Goal: Task Accomplishment & Management: Use online tool/utility

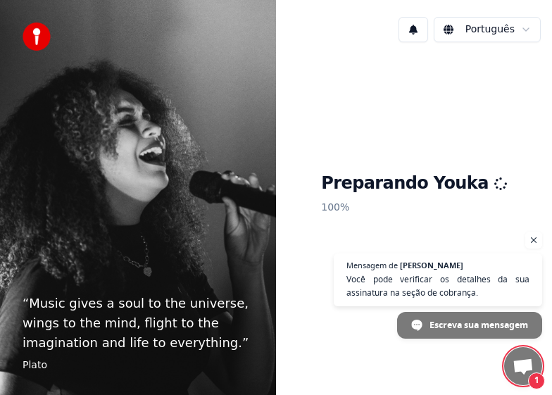
scroll to position [1401, 0]
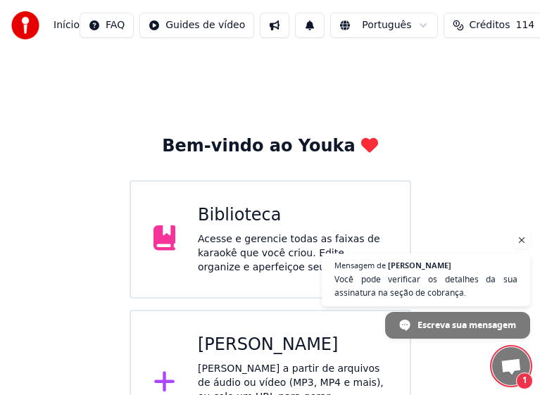
click at [514, 365] on span "Bate-papo aberto" at bounding box center [511, 367] width 23 height 18
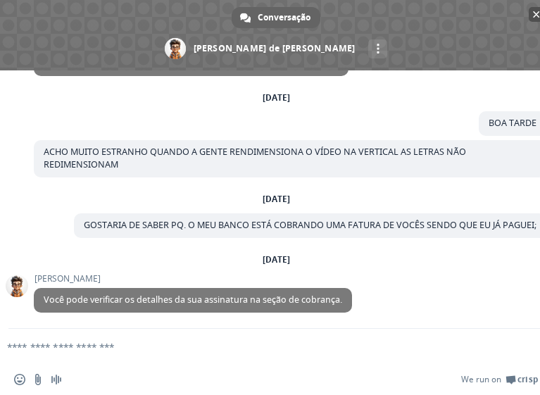
click at [533, 11] on span "Bate-papo" at bounding box center [536, 14] width 7 height 7
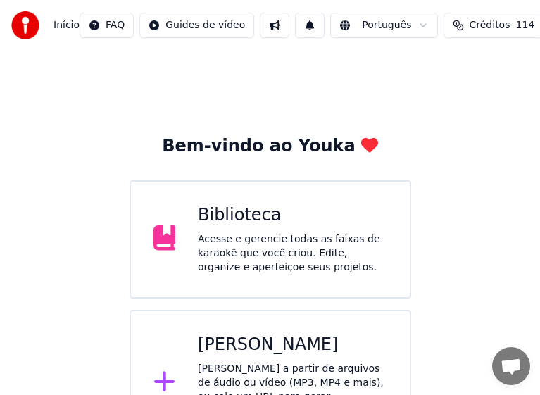
click at [274, 346] on div "[PERSON_NAME]" at bounding box center [292, 345] width 189 height 23
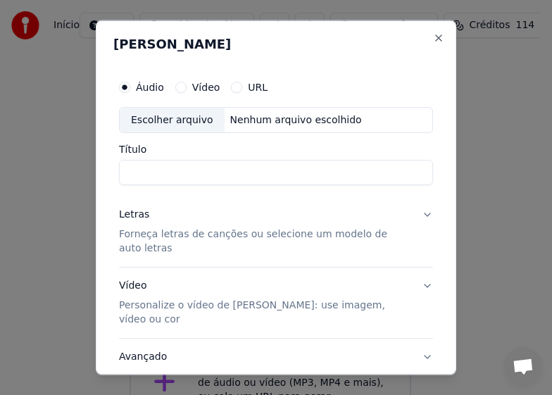
click at [153, 91] on label "Áudio" at bounding box center [150, 87] width 28 height 10
click at [130, 91] on button "Áudio" at bounding box center [124, 86] width 11 height 11
click at [156, 120] on div "Escolher arquivo" at bounding box center [172, 119] width 105 height 25
click at [144, 82] on label "Áudio" at bounding box center [150, 87] width 28 height 10
click at [130, 81] on button "Áudio" at bounding box center [124, 86] width 11 height 11
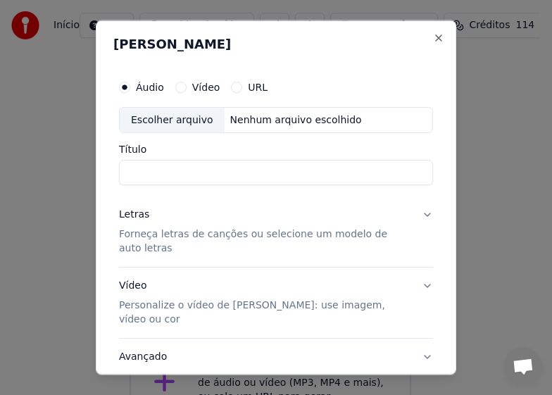
click at [147, 119] on div "Escolher arquivo" at bounding box center [172, 119] width 105 height 25
type input "**********"
click at [161, 237] on p "Forneça letras de canções ou selecione um modelo de auto letras" at bounding box center [264, 241] width 291 height 28
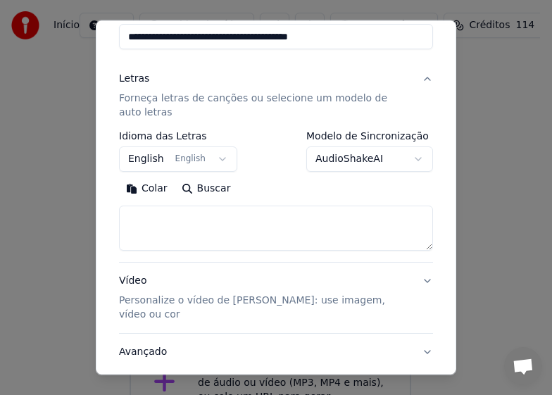
scroll to position [141, 0]
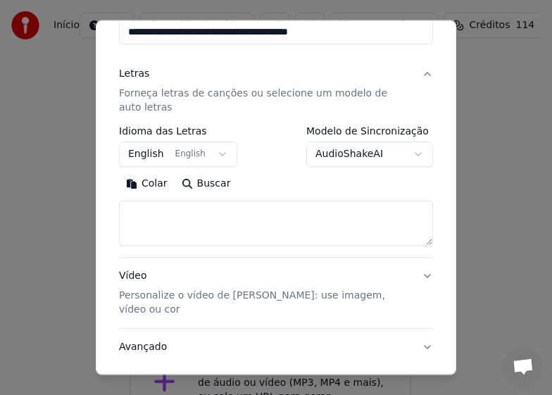
click at [169, 216] on textarea at bounding box center [276, 223] width 314 height 45
paste textarea "**********"
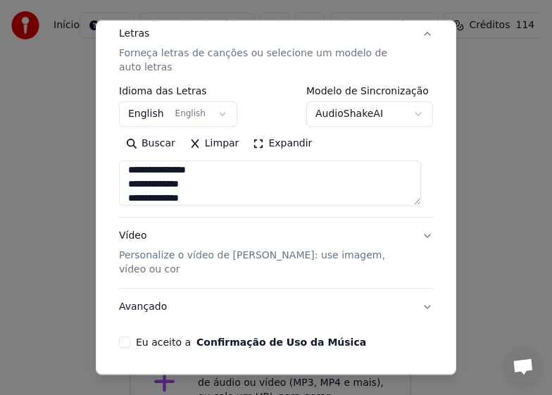
scroll to position [216, 0]
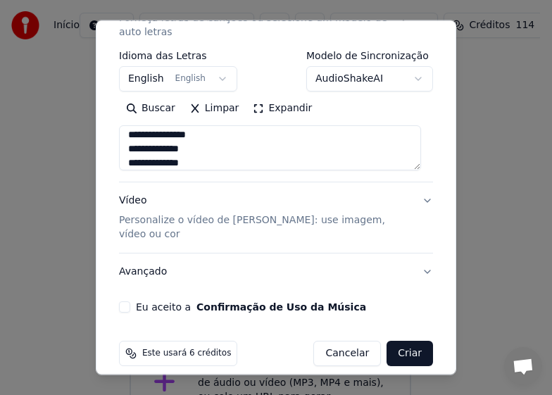
type textarea "**********"
click at [136, 217] on p "Personalize o vídeo de [PERSON_NAME]: use imagem, vídeo ou cor" at bounding box center [264, 227] width 291 height 28
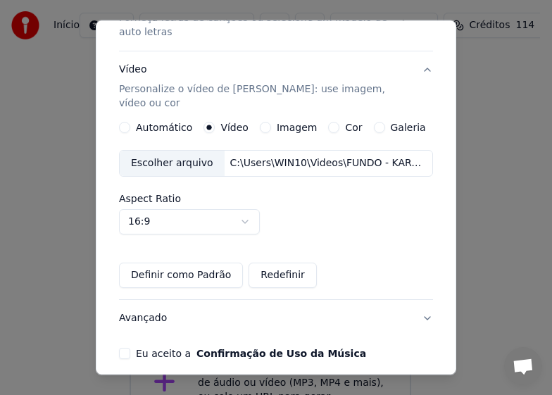
click at [151, 155] on div "Escolher arquivo" at bounding box center [172, 163] width 105 height 25
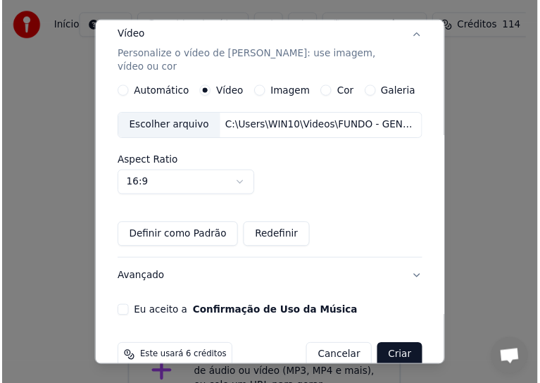
scroll to position [263, 0]
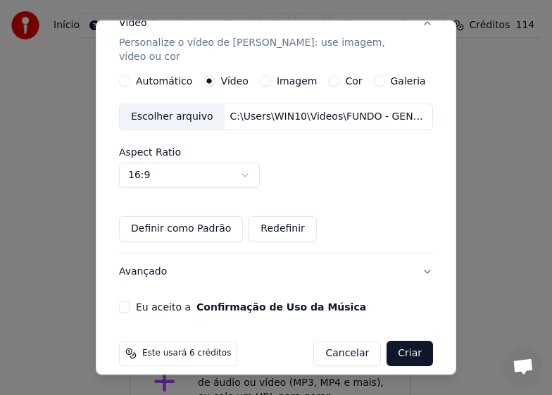
click at [122, 301] on button "Eu aceito a Confirmação de Uso da Música" at bounding box center [124, 306] width 11 height 11
click at [400, 341] on button "Criar" at bounding box center [409, 353] width 46 height 25
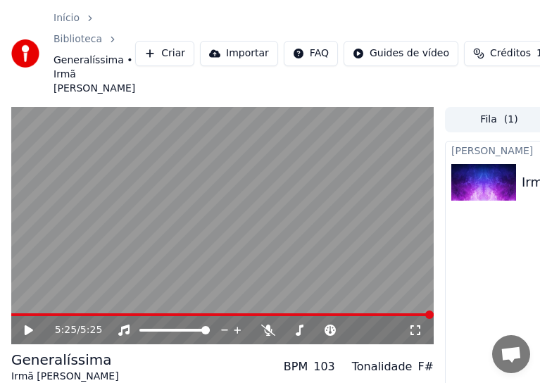
click at [35, 327] on icon at bounding box center [39, 329] width 32 height 11
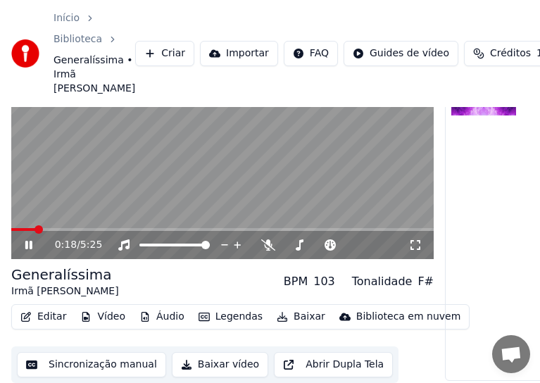
scroll to position [94, 0]
click at [96, 357] on button "Sincronização manual" at bounding box center [91, 364] width 149 height 25
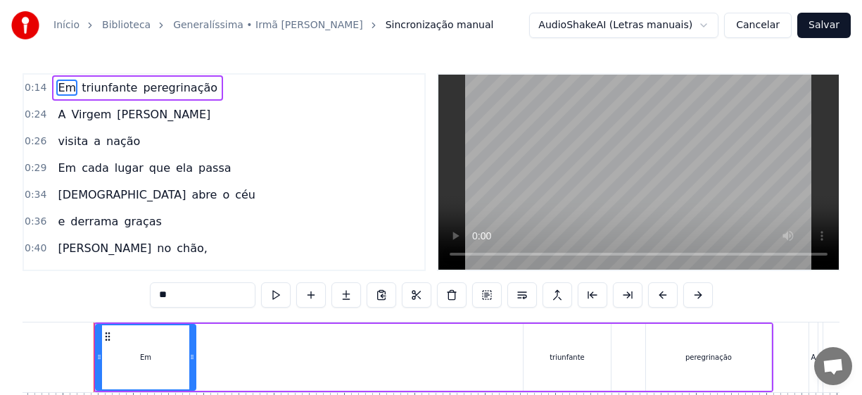
scroll to position [103, 0]
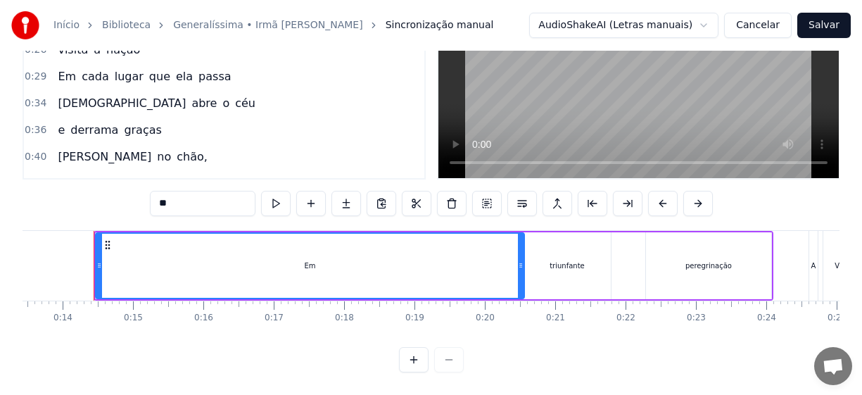
drag, startPoint x: 191, startPoint y: 258, endPoint x: 519, endPoint y: 264, distance: 328.8
click at [519, 264] on div at bounding box center [521, 266] width 6 height 64
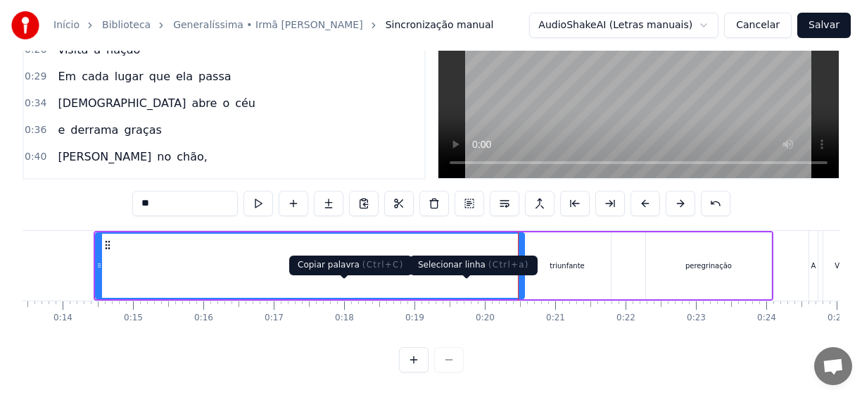
scroll to position [0, 0]
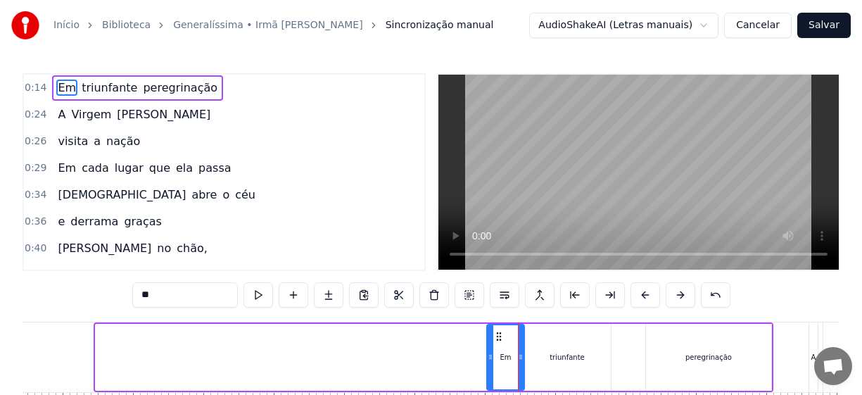
drag, startPoint x: 100, startPoint y: 356, endPoint x: 491, endPoint y: 359, distance: 391.3
click at [491, 359] on icon at bounding box center [491, 356] width 6 height 11
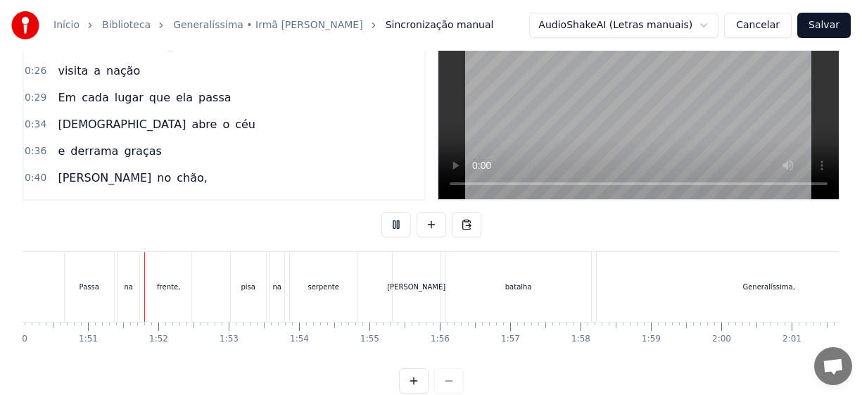
scroll to position [0, 7755]
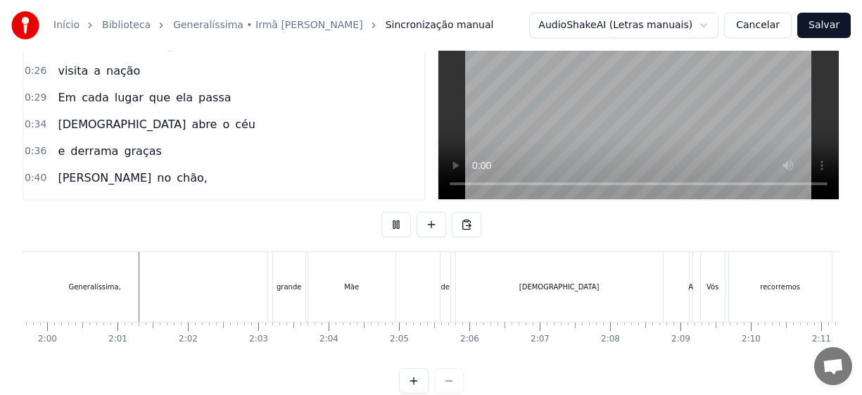
click at [323, 291] on div "grande Mãe de [DEMOGRAPHIC_DATA]" at bounding box center [469, 287] width 394 height 70
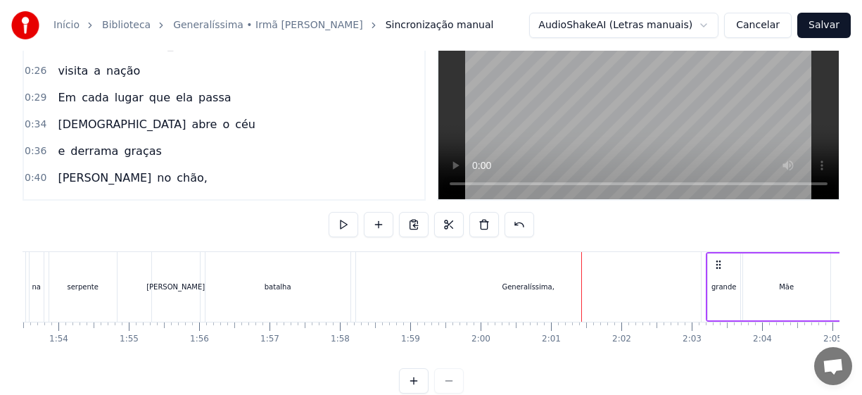
scroll to position [0, 7907]
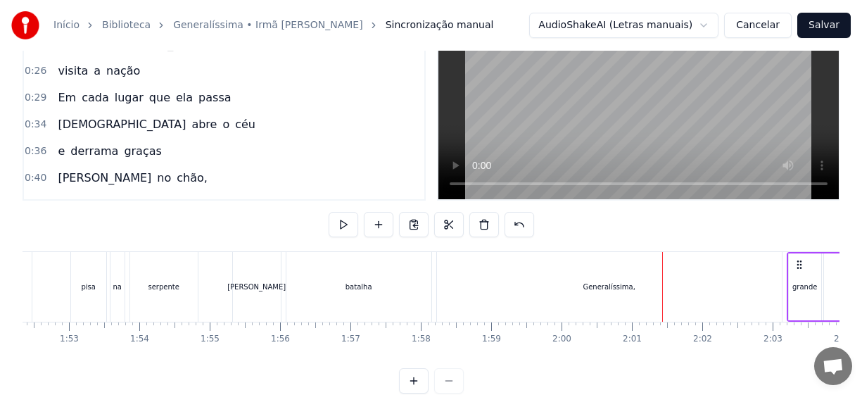
click at [334, 291] on div "batalha" at bounding box center [358, 287] width 145 height 70
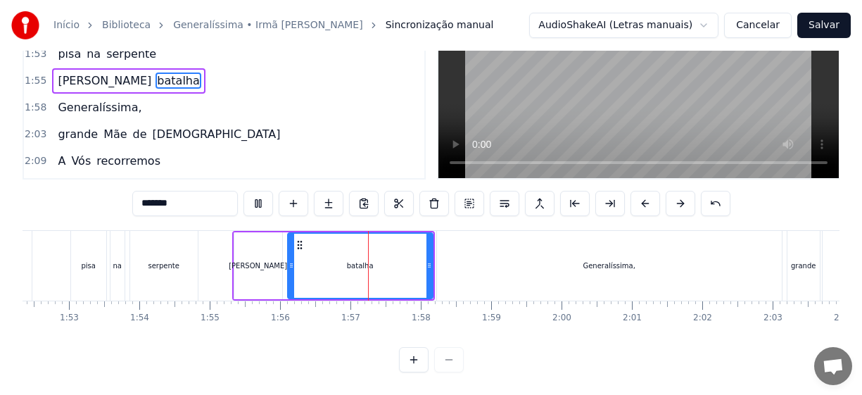
scroll to position [103, 0]
click at [594, 260] on div "Generalíssima," at bounding box center [609, 265] width 52 height 11
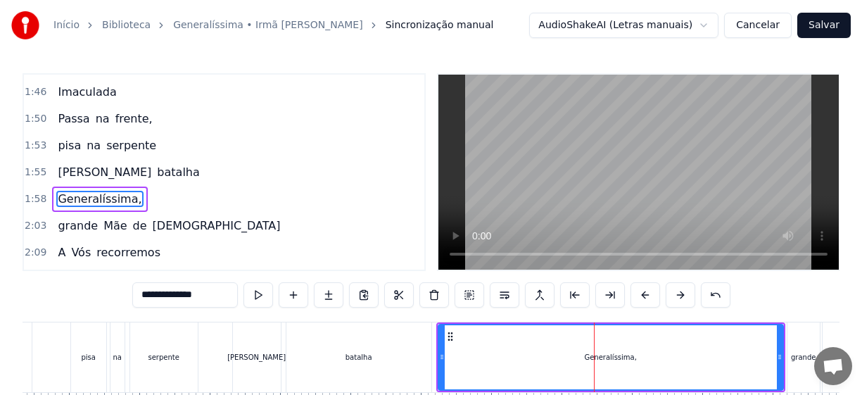
scroll to position [664, 0]
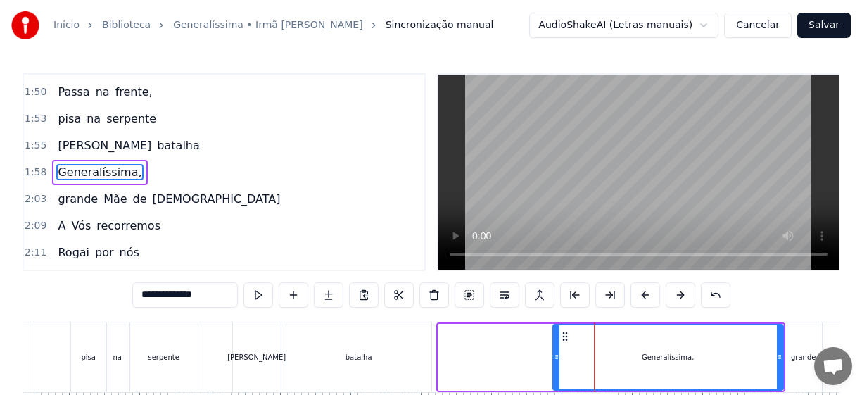
drag, startPoint x: 442, startPoint y: 363, endPoint x: 557, endPoint y: 369, distance: 114.9
click at [557, 369] on div at bounding box center [557, 357] width 6 height 64
click at [385, 355] on div "batalha" at bounding box center [358, 357] width 145 height 70
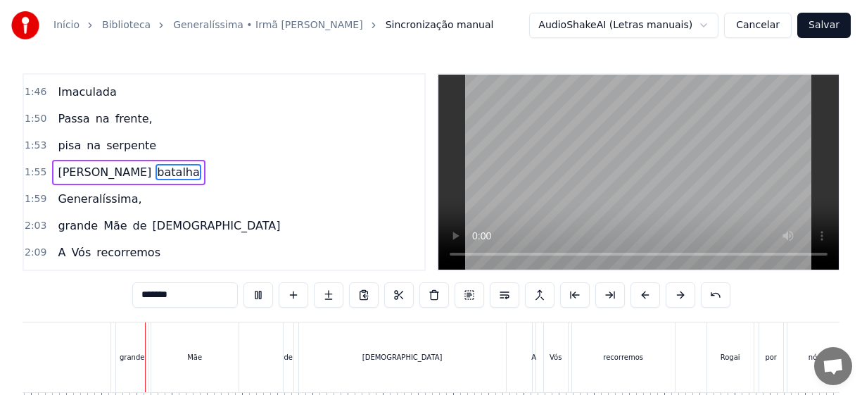
scroll to position [0, 8592]
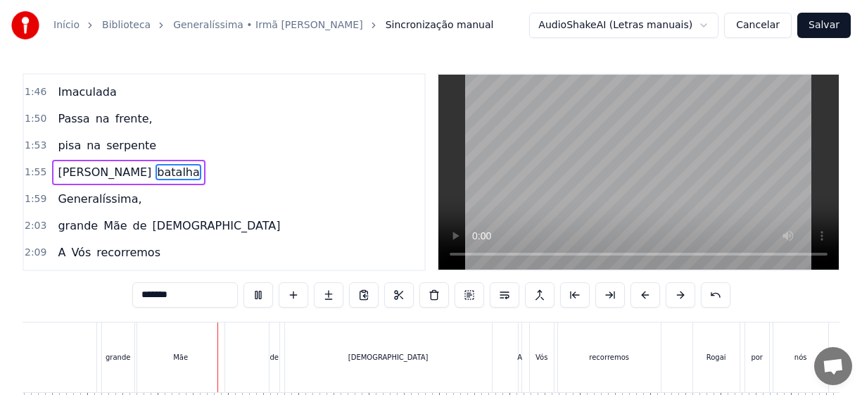
click at [191, 355] on div "Mãe" at bounding box center [180, 357] width 87 height 70
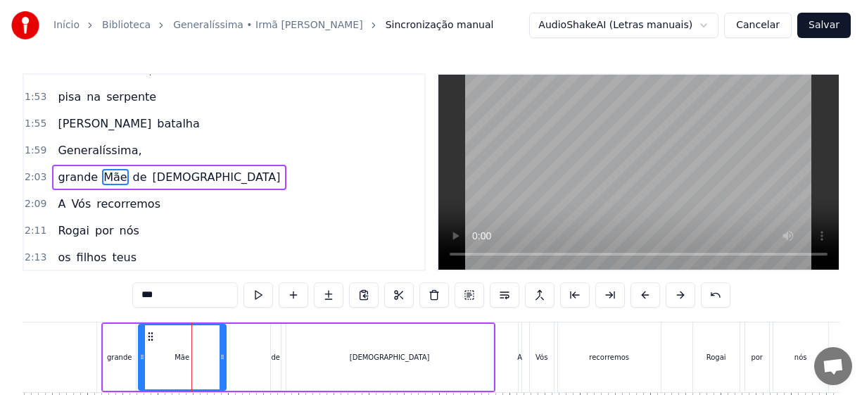
scroll to position [691, 0]
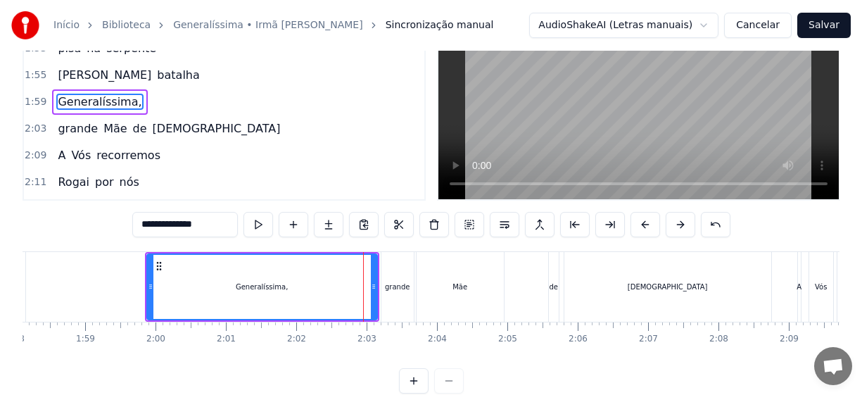
scroll to position [0, 8272]
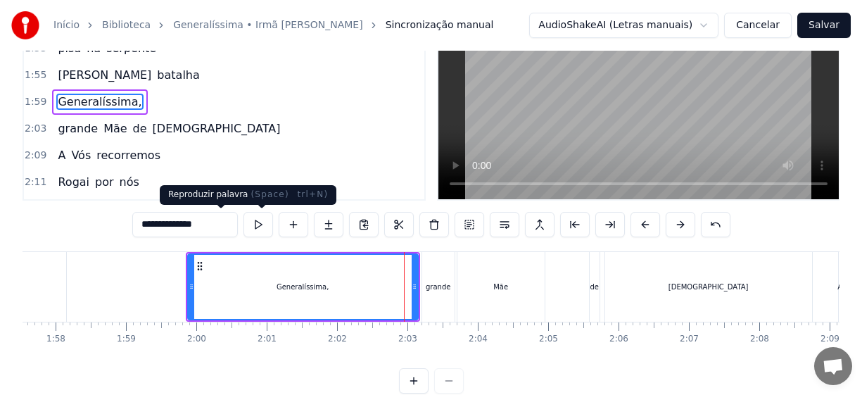
click at [244, 221] on button at bounding box center [259, 224] width 30 height 25
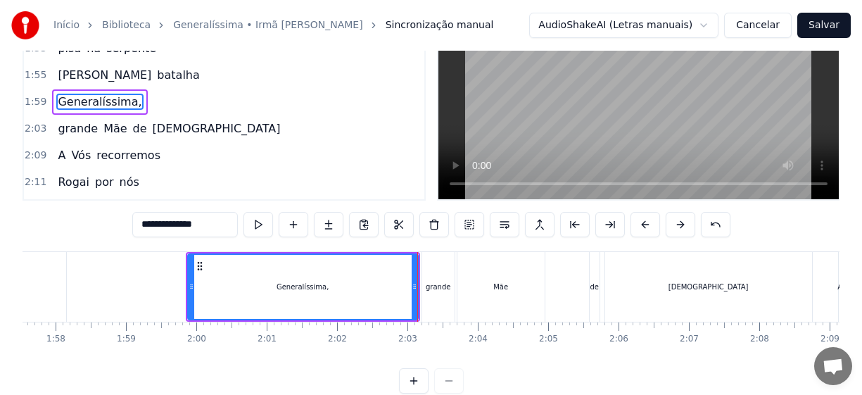
click at [434, 296] on div "grande" at bounding box center [438, 287] width 32 height 70
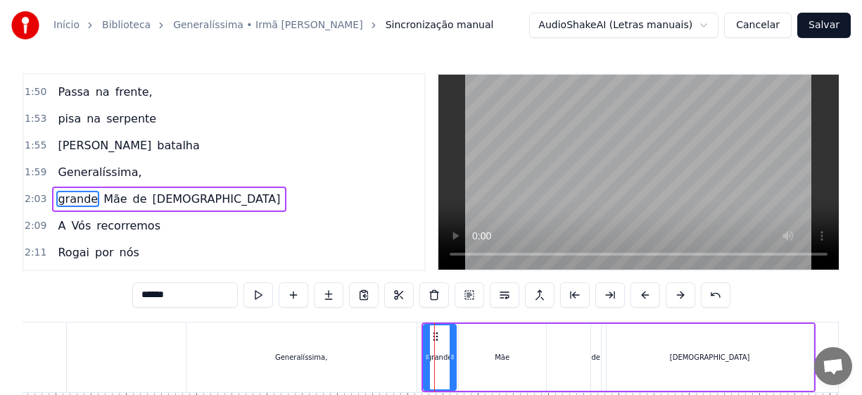
scroll to position [691, 0]
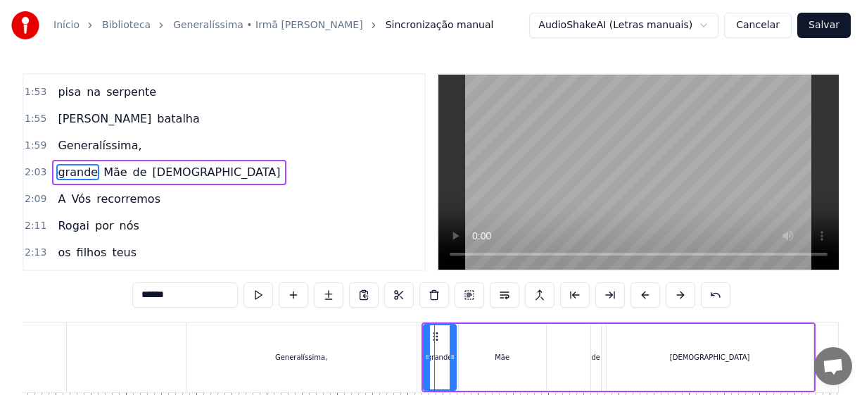
click at [506, 359] on div "Mãe" at bounding box center [502, 357] width 15 height 11
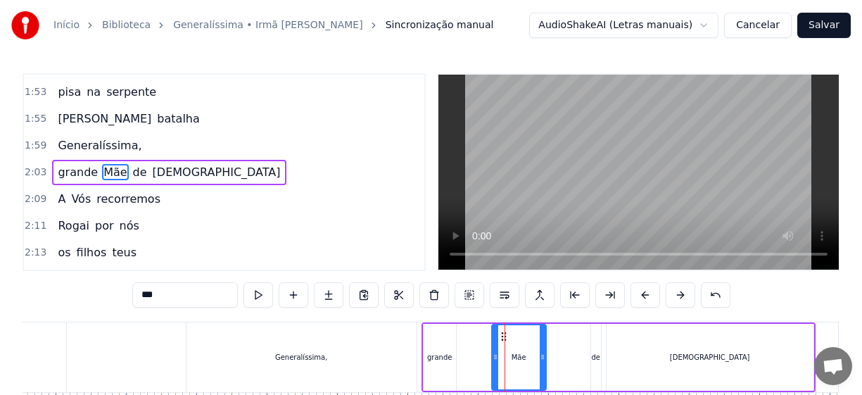
drag, startPoint x: 459, startPoint y: 360, endPoint x: 492, endPoint y: 364, distance: 33.3
click at [493, 364] on div at bounding box center [496, 357] width 6 height 64
click at [443, 362] on div "grande" at bounding box center [440, 357] width 32 height 67
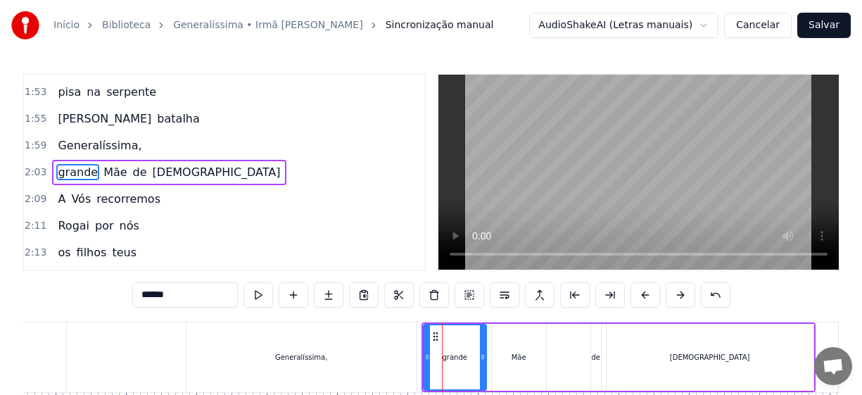
drag, startPoint x: 455, startPoint y: 367, endPoint x: 485, endPoint y: 371, distance: 30.5
click at [485, 371] on div at bounding box center [483, 357] width 6 height 64
drag, startPoint x: 424, startPoint y: 367, endPoint x: 441, endPoint y: 370, distance: 17.1
click at [441, 370] on div at bounding box center [444, 357] width 6 height 64
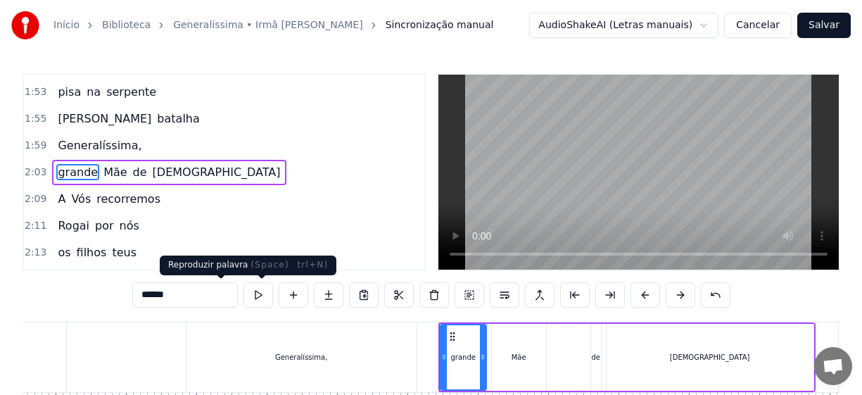
click at [244, 296] on button at bounding box center [259, 294] width 30 height 25
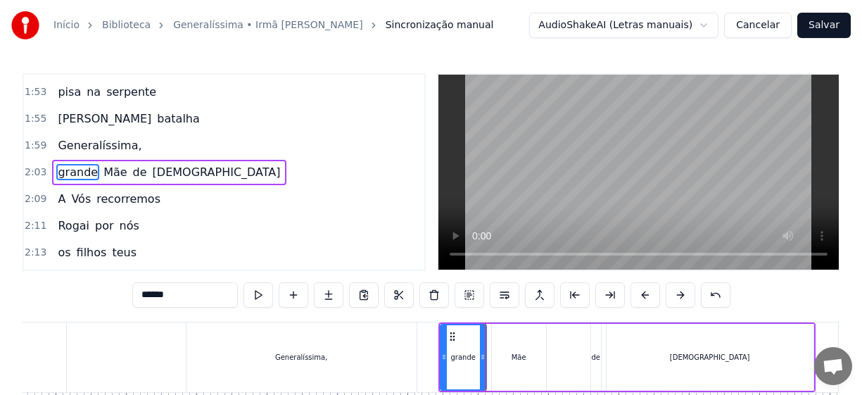
click at [594, 362] on div "de" at bounding box center [596, 357] width 10 height 67
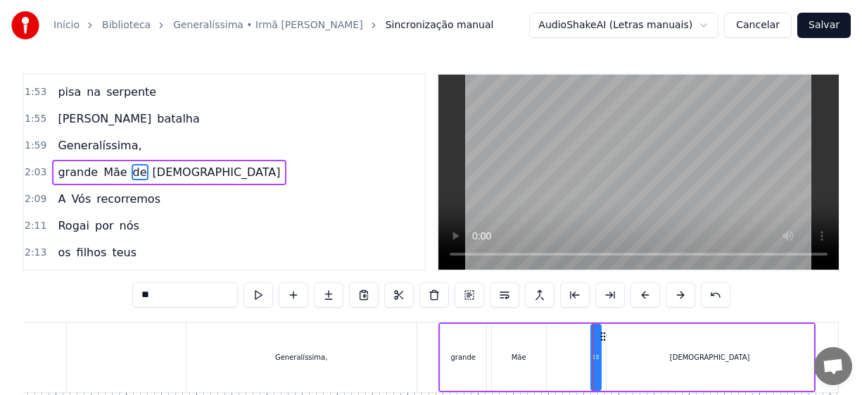
click at [530, 353] on div "Mãe" at bounding box center [519, 357] width 54 height 67
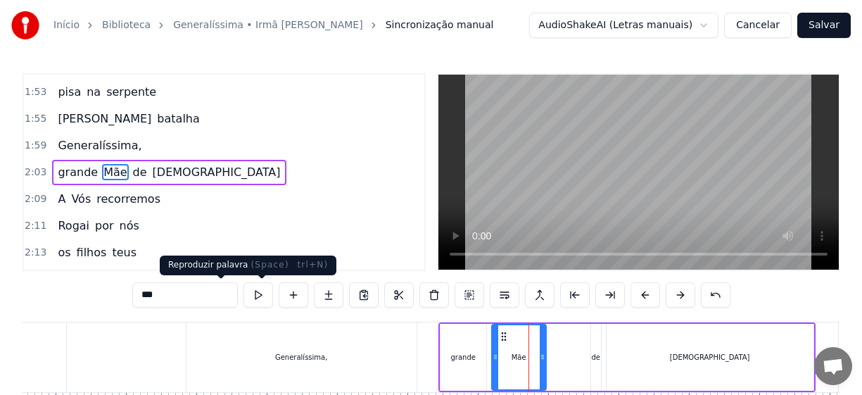
click at [244, 298] on button at bounding box center [259, 294] width 30 height 25
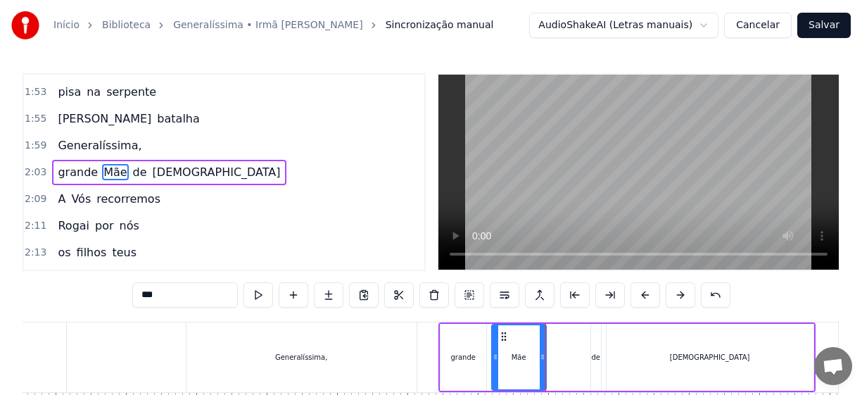
click at [244, 298] on button at bounding box center [259, 294] width 30 height 25
click at [595, 360] on div "de" at bounding box center [595, 357] width 9 height 11
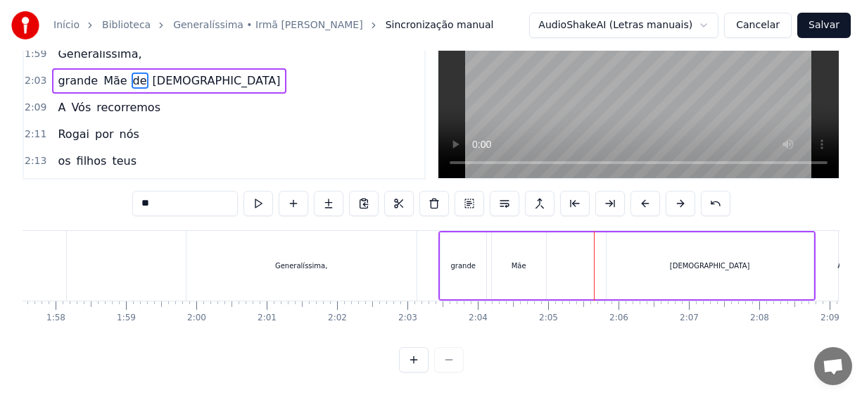
scroll to position [101, 8272]
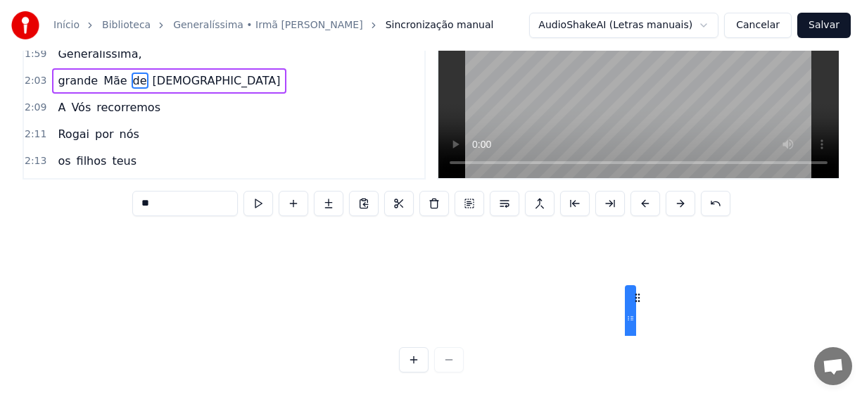
drag, startPoint x: 604, startPoint y: 335, endPoint x: 636, endPoint y: 340, distance: 32.1
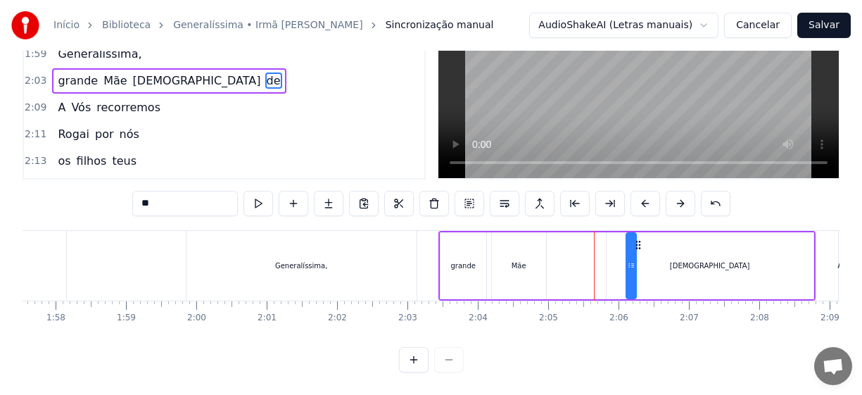
click at [525, 260] on div "Mãe" at bounding box center [519, 265] width 15 height 11
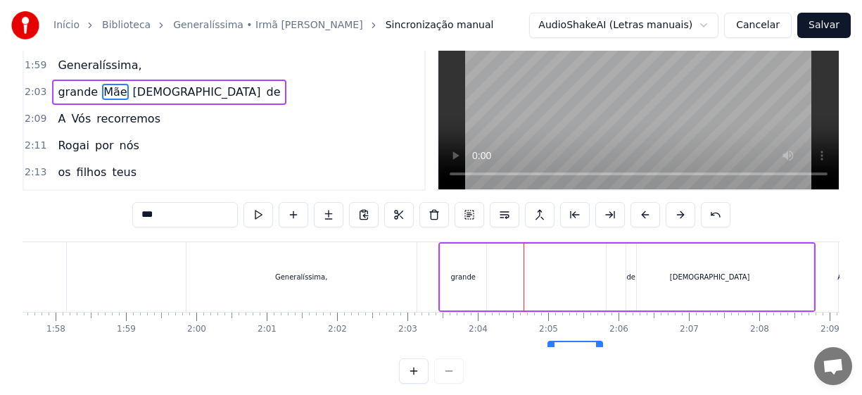
scroll to position [103, 0]
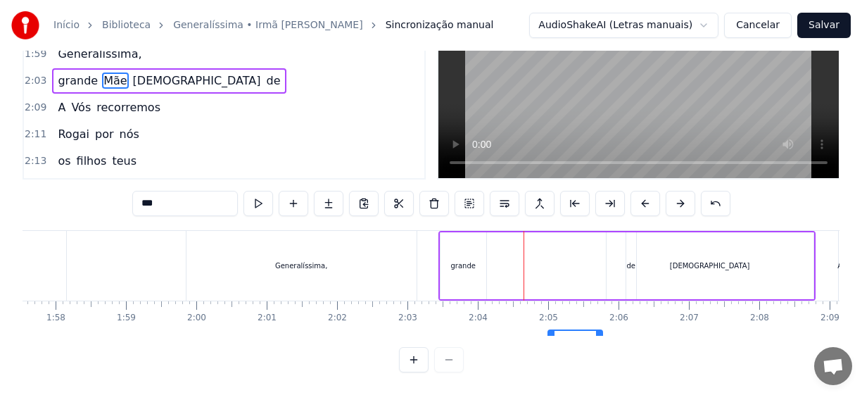
drag, startPoint x: 508, startPoint y: 334, endPoint x: 565, endPoint y: 334, distance: 57.0
click at [565, 334] on div "Em triunfante peregrinação A Virgem [PERSON_NAME] visita a nação Em cada lugar …" at bounding box center [431, 283] width 817 height 106
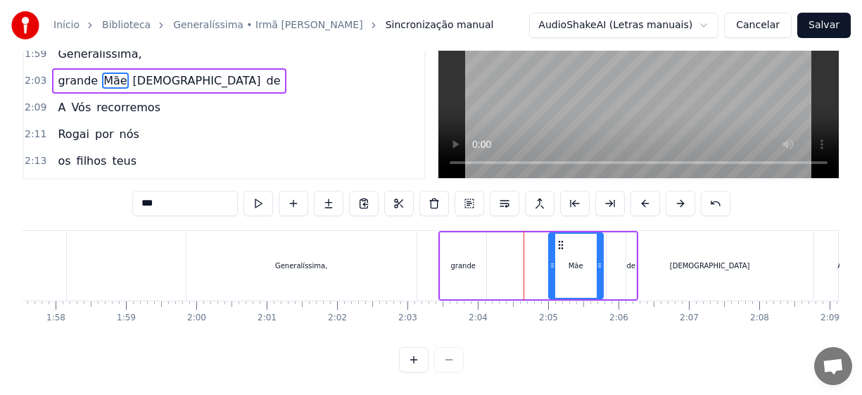
scroll to position [0, 8272]
click at [472, 265] on div "grande" at bounding box center [464, 265] width 46 height 67
type input "******"
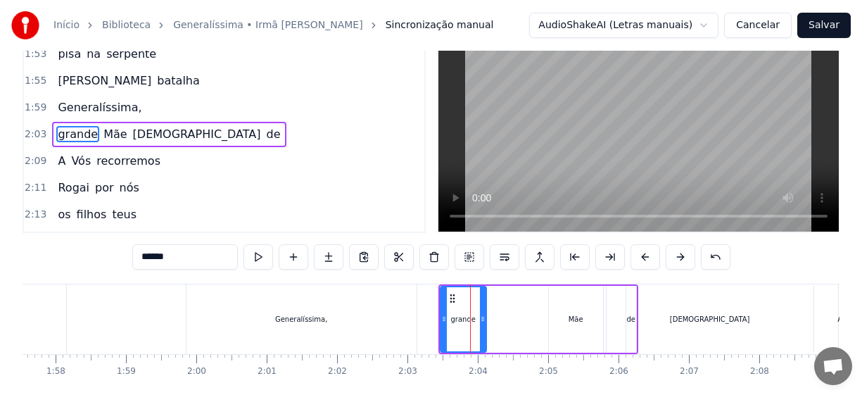
scroll to position [0, 0]
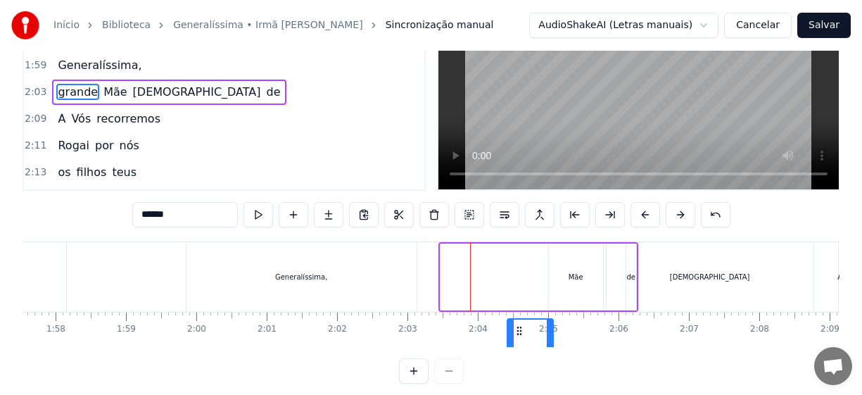
drag, startPoint x: 453, startPoint y: 334, endPoint x: 519, endPoint y: 337, distance: 66.9
click at [519, 337] on div "Em triunfante peregrinação A Virgem [PERSON_NAME] visita a nação Em cada lugar …" at bounding box center [431, 294] width 817 height 106
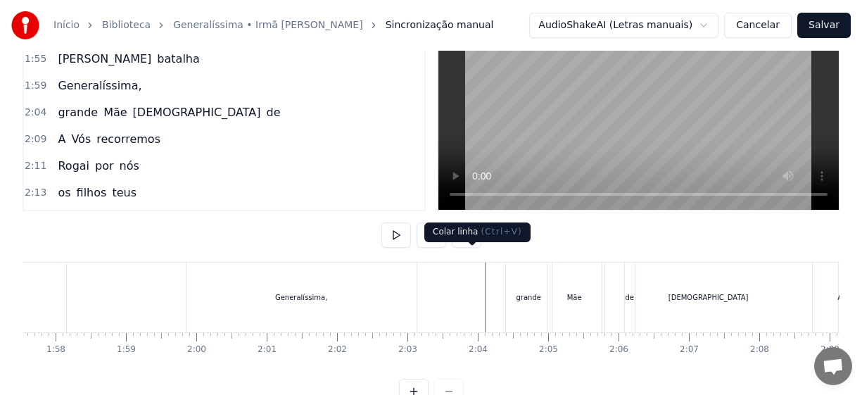
scroll to position [33, 0]
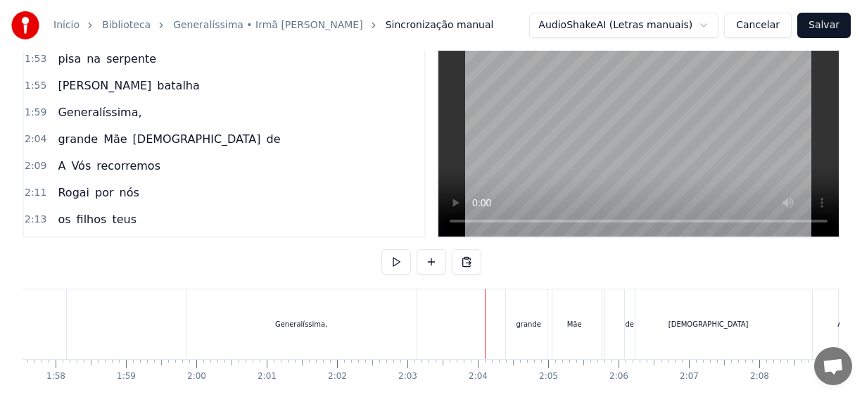
click at [534, 330] on div "grande" at bounding box center [529, 324] width 46 height 70
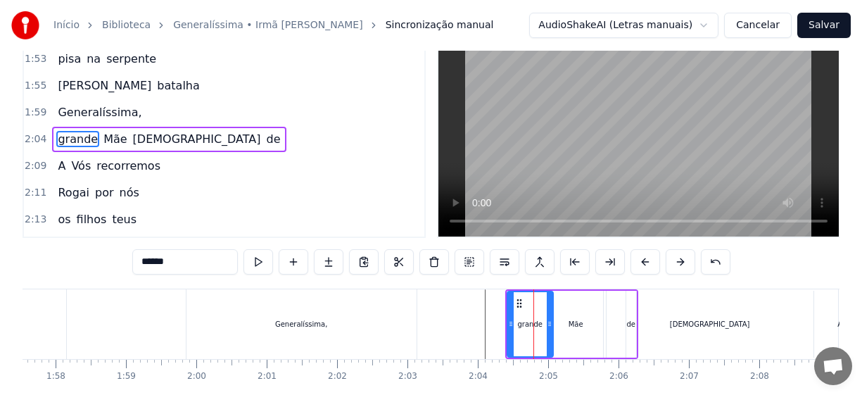
scroll to position [0, 0]
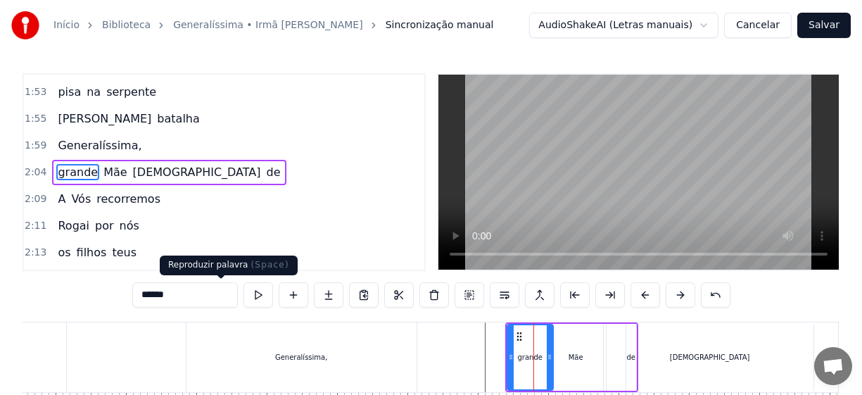
click at [244, 296] on button at bounding box center [259, 294] width 30 height 25
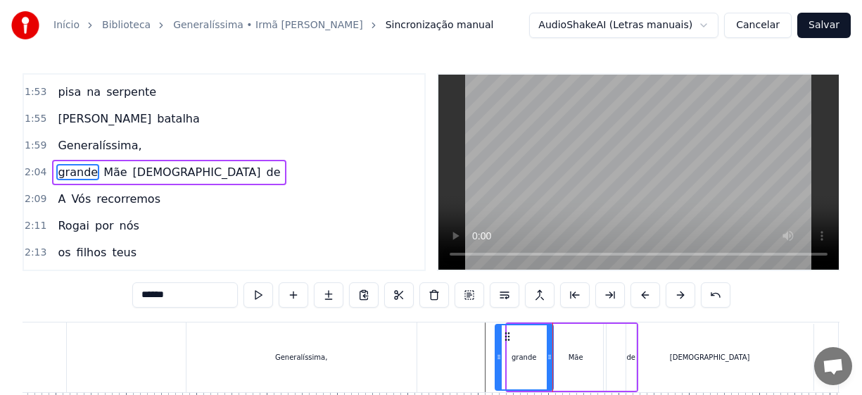
drag, startPoint x: 510, startPoint y: 358, endPoint x: 498, endPoint y: 358, distance: 12.0
click at [498, 358] on icon at bounding box center [499, 356] width 6 height 11
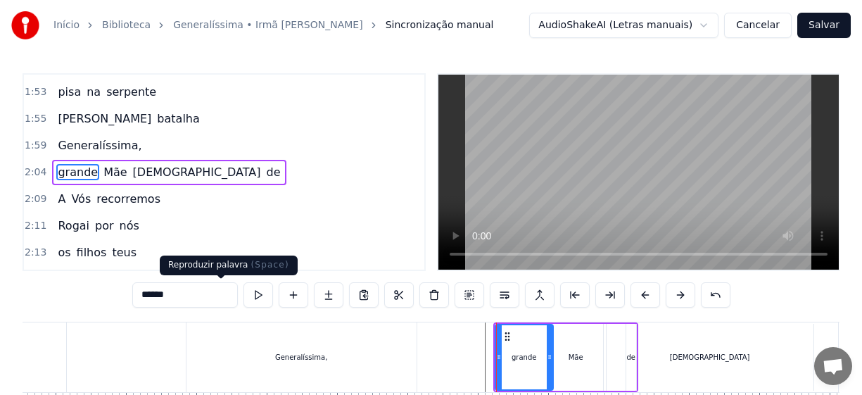
click at [244, 297] on button at bounding box center [259, 294] width 30 height 25
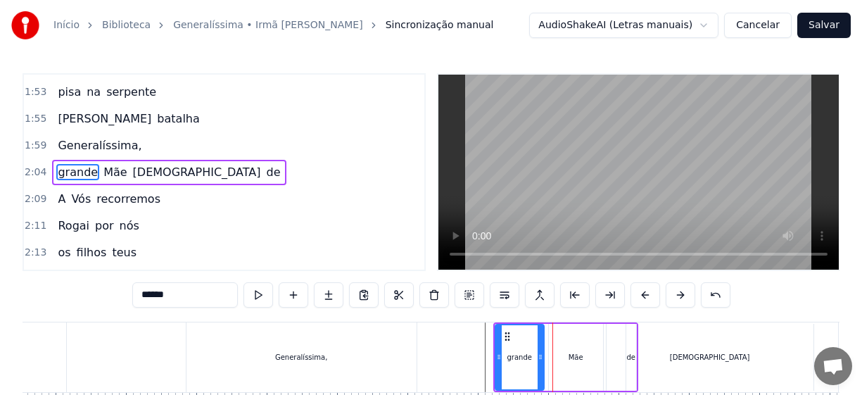
drag, startPoint x: 551, startPoint y: 364, endPoint x: 542, endPoint y: 365, distance: 9.2
click at [542, 365] on div at bounding box center [541, 357] width 6 height 64
click at [581, 366] on div "Mãe" at bounding box center [576, 357] width 54 height 67
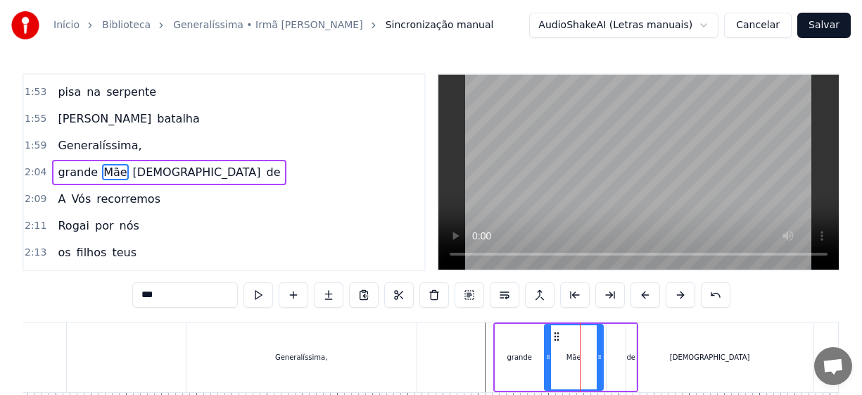
click at [546, 366] on div at bounding box center [548, 357] width 6 height 64
drag, startPoint x: 600, startPoint y: 360, endPoint x: 586, endPoint y: 363, distance: 14.5
click at [586, 363] on div at bounding box center [586, 357] width 6 height 64
click at [624, 366] on div "[DEMOGRAPHIC_DATA]" at bounding box center [710, 357] width 207 height 67
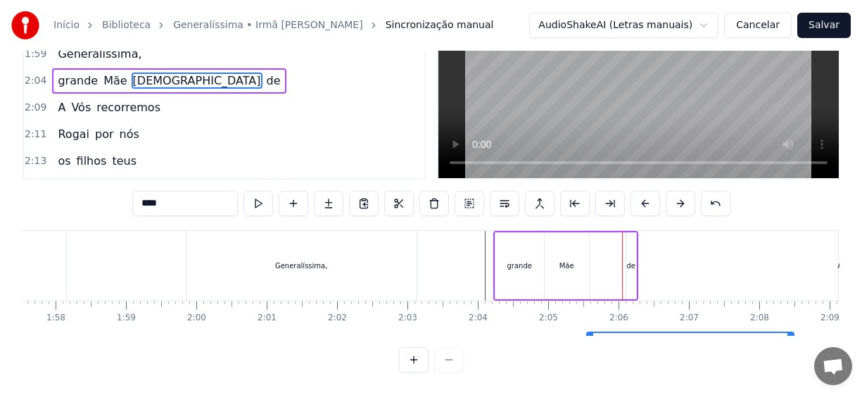
scroll to position [103, 0]
drag, startPoint x: 616, startPoint y: 341, endPoint x: 596, endPoint y: 344, distance: 19.9
click at [596, 344] on div "0:19 Em triunfante peregrinação 0:24 A Virgem Maria 0:26 visita a nação 0:29 Em…" at bounding box center [431, 177] width 817 height 391
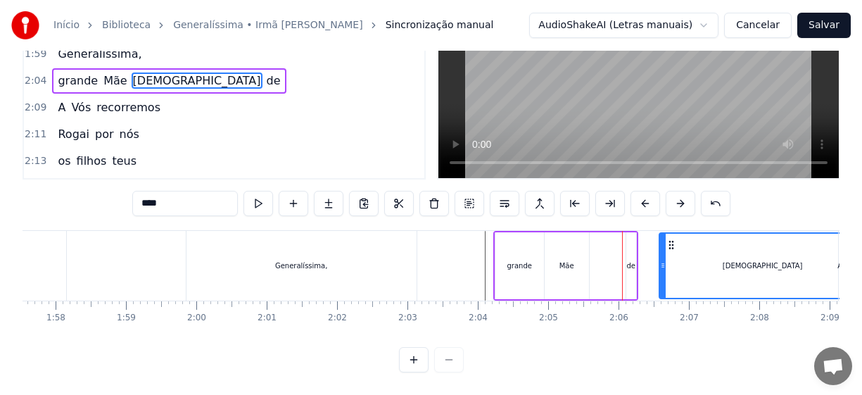
drag, startPoint x: 598, startPoint y: 231, endPoint x: 659, endPoint y: 246, distance: 63.0
click at [631, 260] on div "de" at bounding box center [630, 265] width 9 height 11
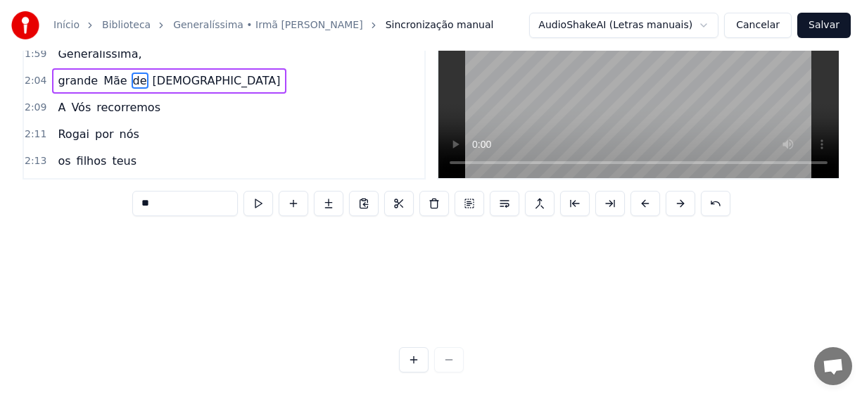
scroll to position [203, 8272]
drag, startPoint x: 639, startPoint y: 336, endPoint x: 602, endPoint y: 342, distance: 37.8
click at [602, 342] on div "0:19 Em triunfante peregrinação 0:24 A Virgem Maria 0:26 visita a nação 0:29 Em…" at bounding box center [431, 177] width 817 height 391
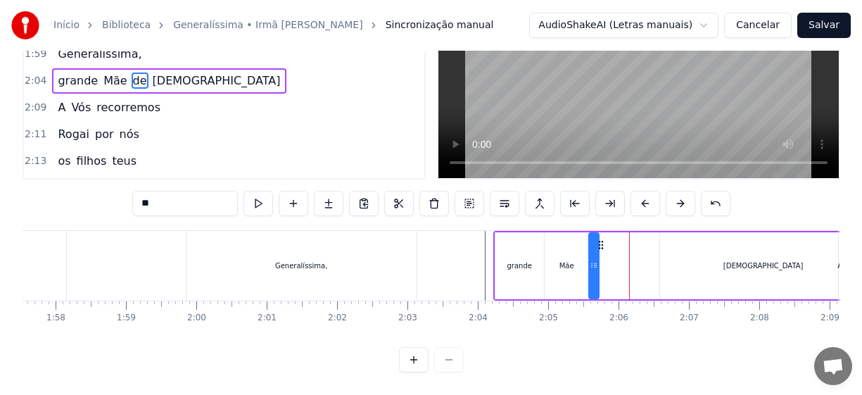
click at [512, 260] on div "grande" at bounding box center [519, 265] width 49 height 67
type input "******"
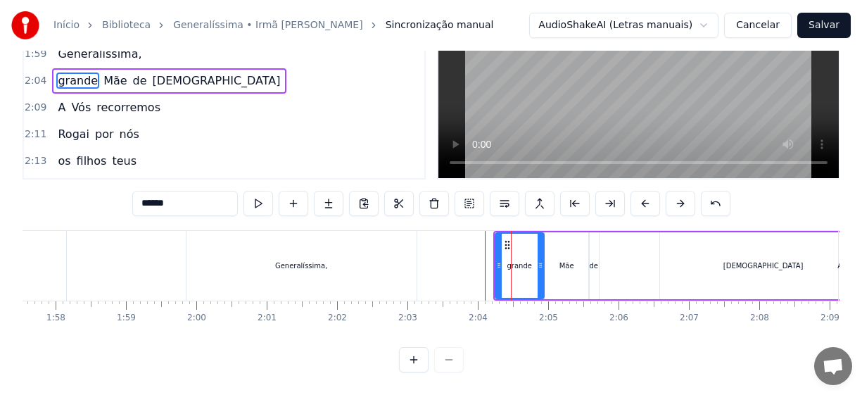
scroll to position [0, 0]
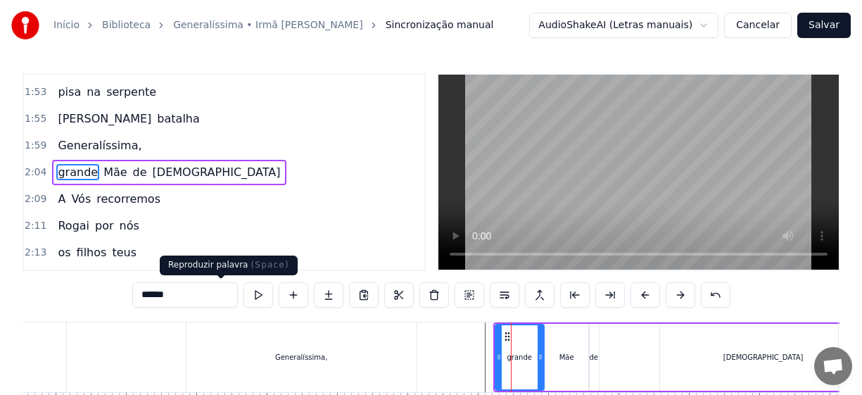
click at [244, 293] on button at bounding box center [259, 294] width 30 height 25
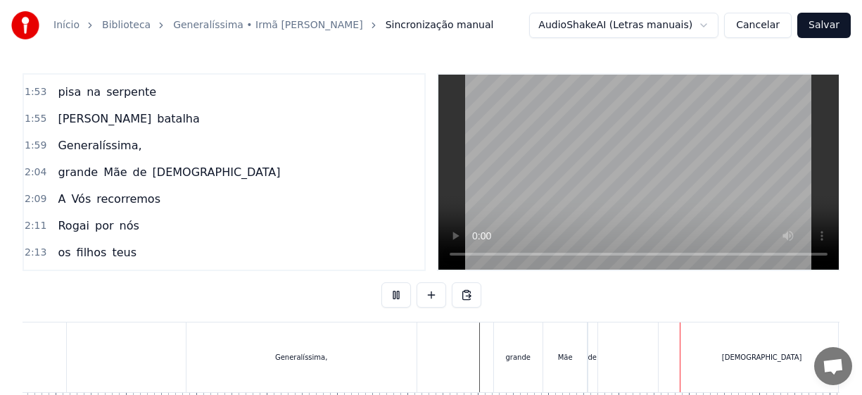
click at [557, 365] on div "Mãe" at bounding box center [565, 357] width 44 height 70
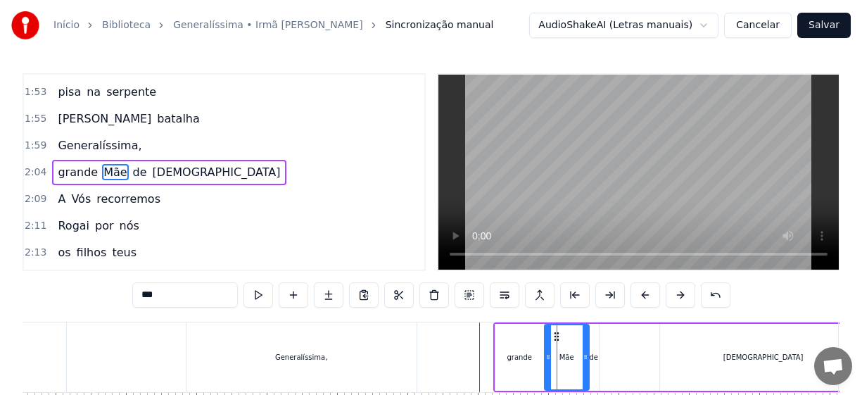
click at [672, 363] on div "[DEMOGRAPHIC_DATA]" at bounding box center [763, 357] width 207 height 67
type input "****"
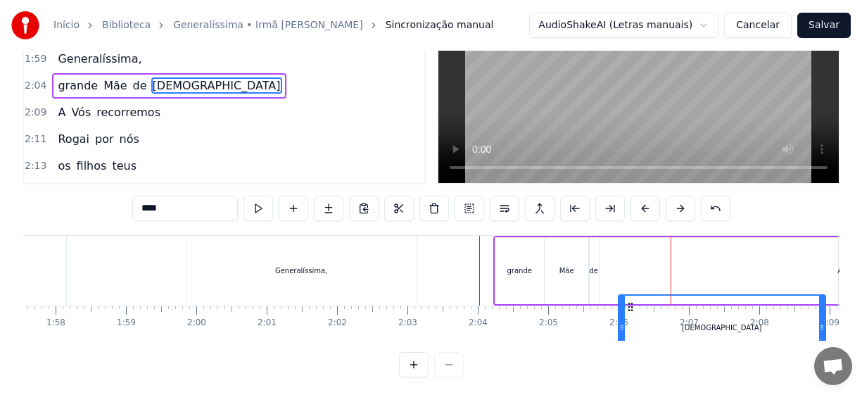
drag, startPoint x: 673, startPoint y: 338, endPoint x: 631, endPoint y: 347, distance: 42.5
click at [631, 347] on div "0:19 Em triunfante peregrinação 0:24 A Virgem Maria 0:26 visita a nação 0:29 Em…" at bounding box center [431, 182] width 817 height 391
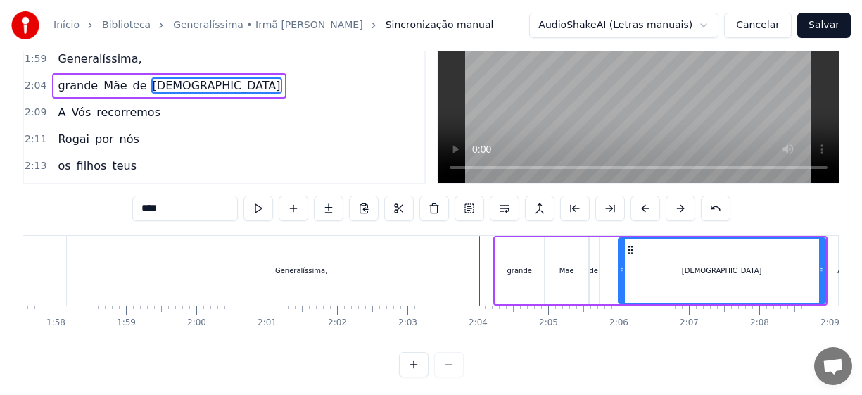
scroll to position [103, 0]
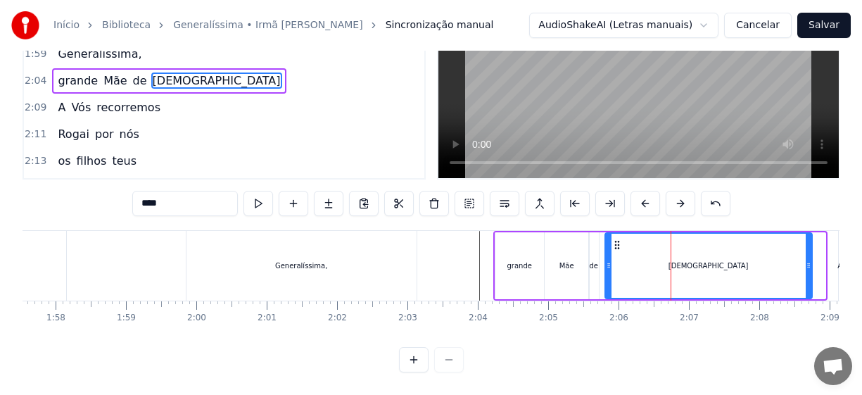
drag, startPoint x: 631, startPoint y: 234, endPoint x: 619, endPoint y: 239, distance: 12.9
click at [619, 239] on div "[DEMOGRAPHIC_DATA]" at bounding box center [709, 266] width 206 height 64
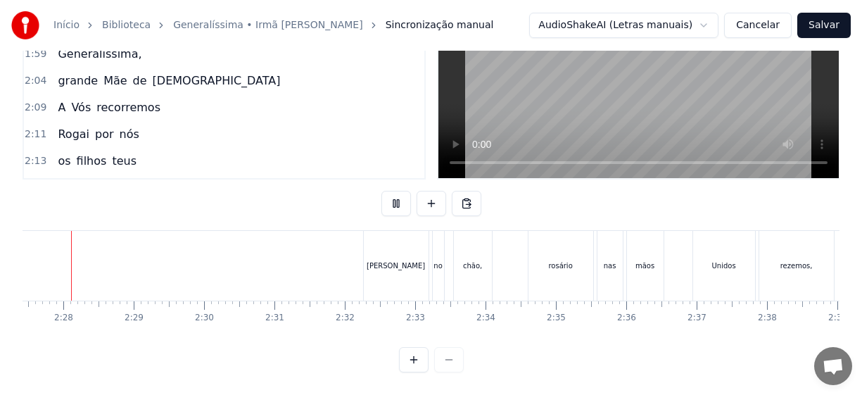
scroll to position [0, 10363]
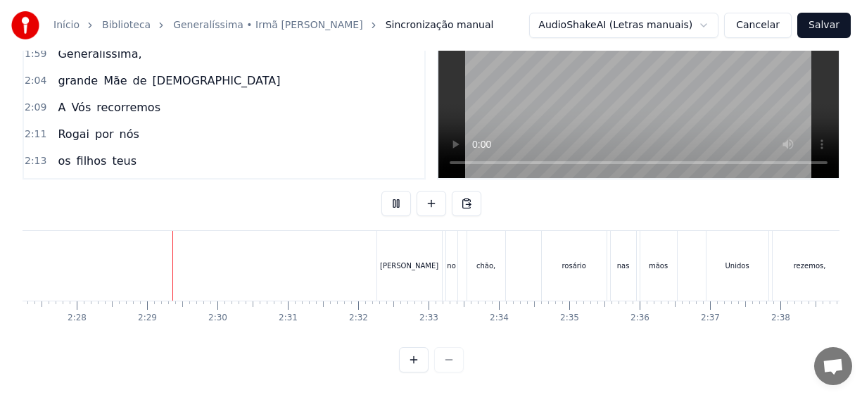
click at [407, 260] on div "[PERSON_NAME]" at bounding box center [409, 265] width 58 height 11
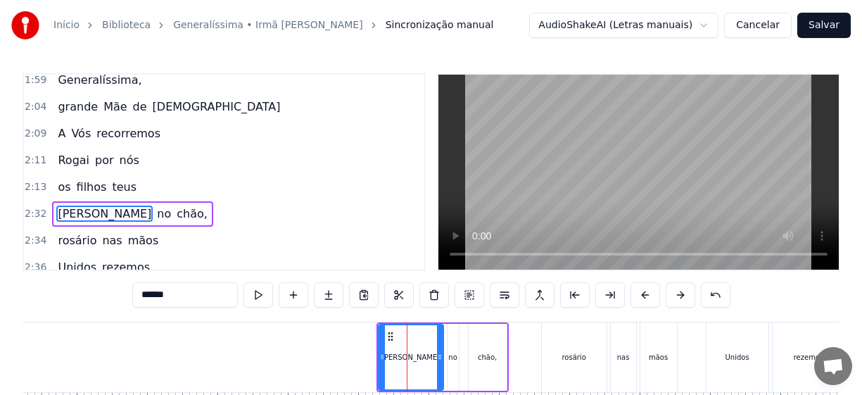
scroll to position [798, 0]
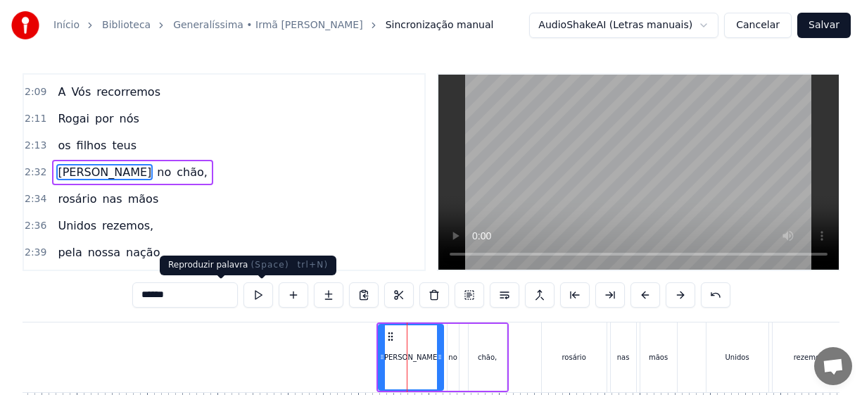
click at [244, 298] on button at bounding box center [259, 294] width 30 height 25
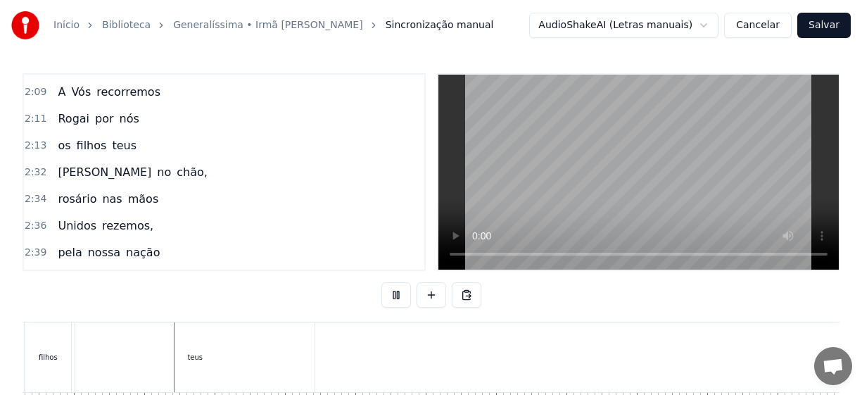
scroll to position [0, 20625]
click at [812, 25] on button "Salvar" at bounding box center [823, 25] width 53 height 25
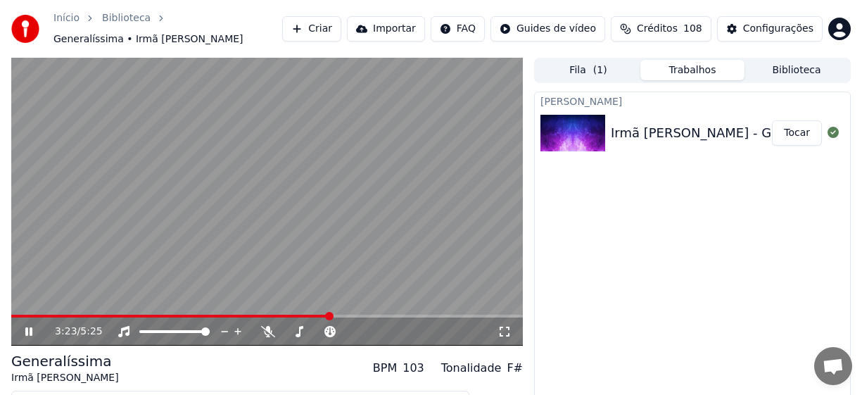
click at [330, 316] on span at bounding box center [170, 316] width 319 height 3
click at [24, 330] on icon at bounding box center [39, 331] width 32 height 11
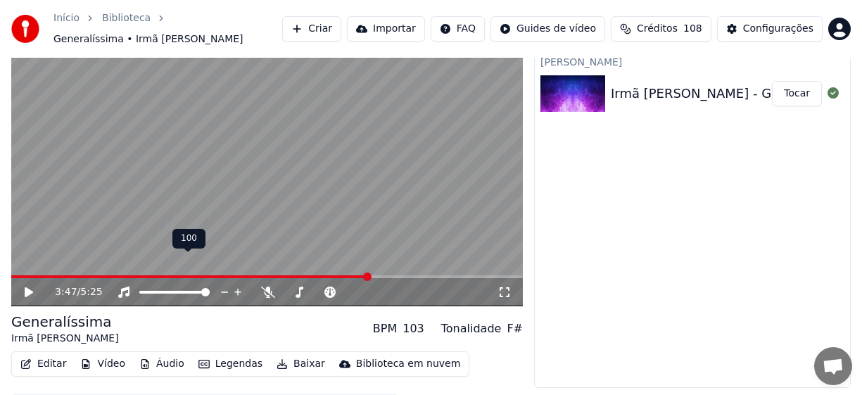
scroll to position [75, 0]
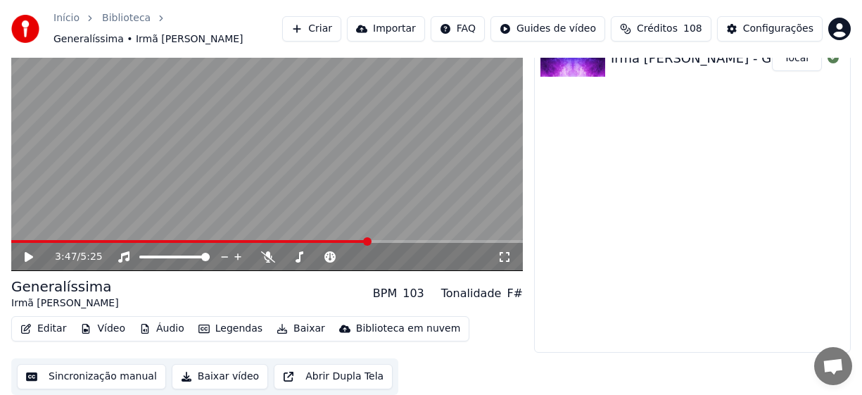
click at [113, 329] on button "Vídeo" at bounding box center [103, 329] width 56 height 20
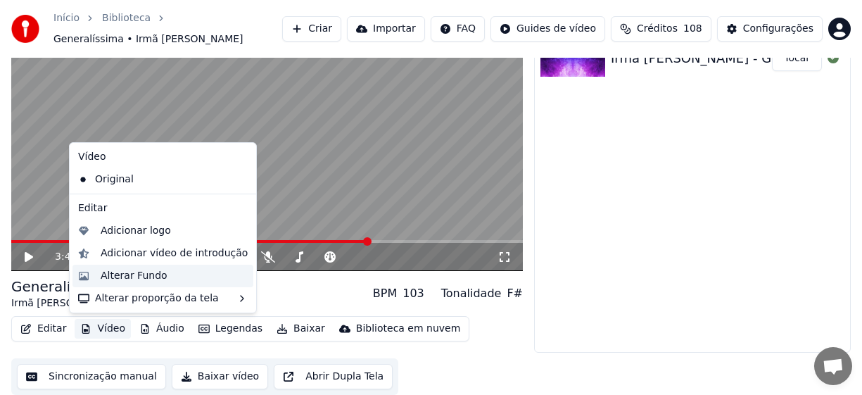
click at [149, 278] on div "Alterar Fundo" at bounding box center [134, 276] width 67 height 14
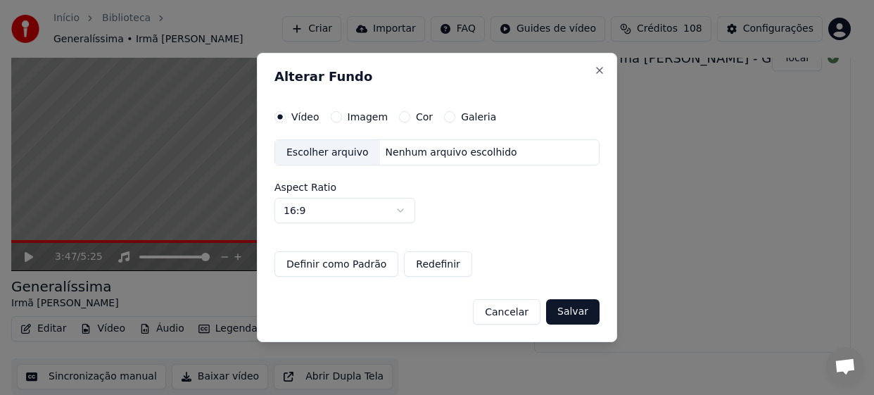
click at [327, 153] on div "Escolher arquivo" at bounding box center [327, 152] width 105 height 25
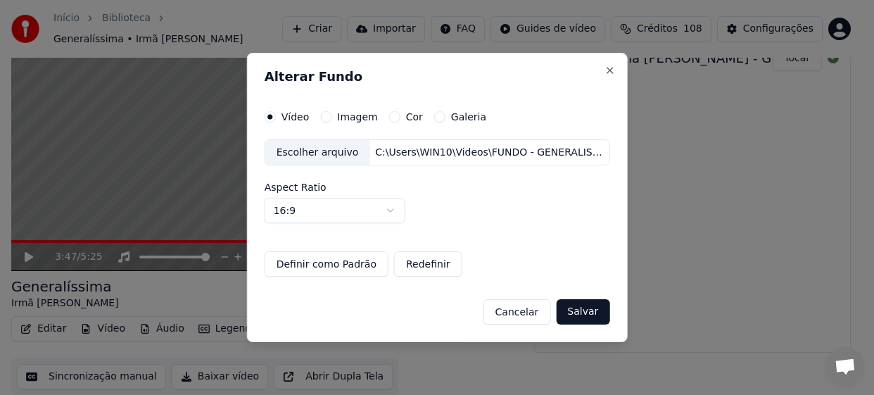
click at [581, 312] on button "Salvar" at bounding box center [582, 311] width 53 height 25
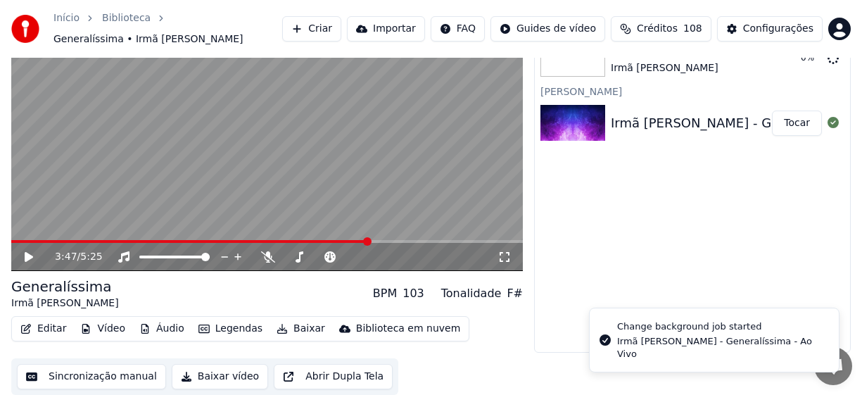
scroll to position [0, 0]
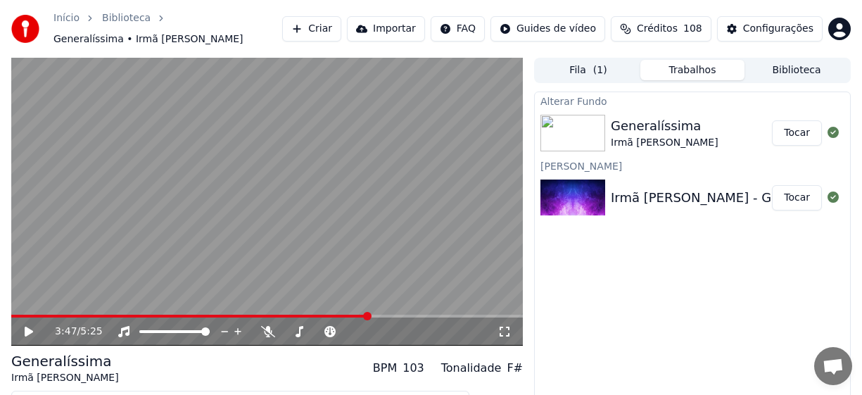
click at [800, 129] on button "Tocar" at bounding box center [797, 132] width 50 height 25
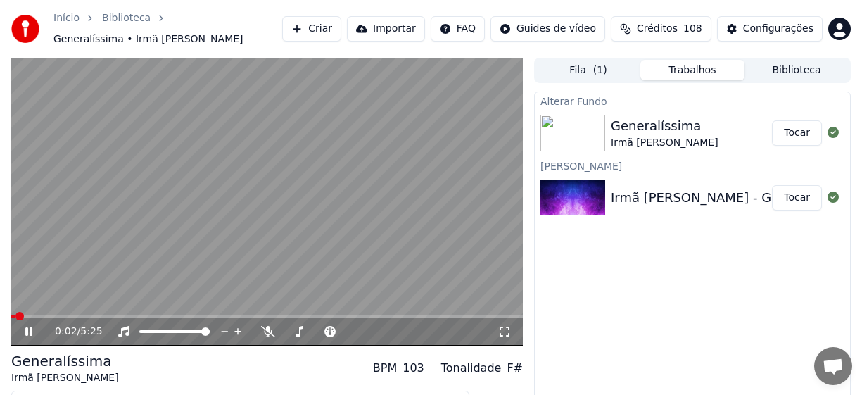
click at [127, 313] on video at bounding box center [267, 202] width 512 height 288
click at [25, 329] on icon at bounding box center [29, 332] width 8 height 10
click at [185, 298] on video at bounding box center [267, 202] width 512 height 288
click at [184, 306] on video at bounding box center [267, 202] width 512 height 288
click at [173, 319] on span at bounding box center [174, 316] width 8 height 8
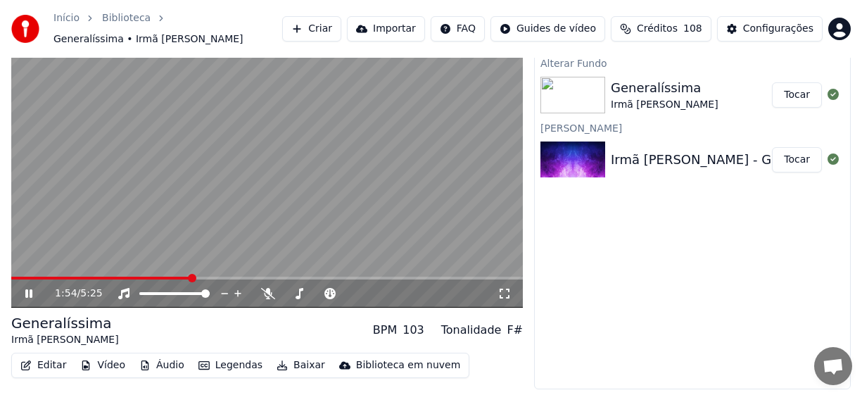
scroll to position [75, 0]
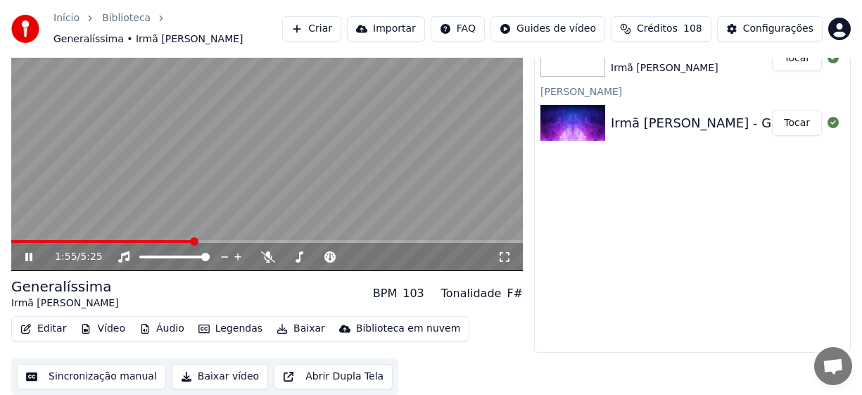
click at [225, 372] on button "Baixar vídeo" at bounding box center [220, 376] width 96 height 25
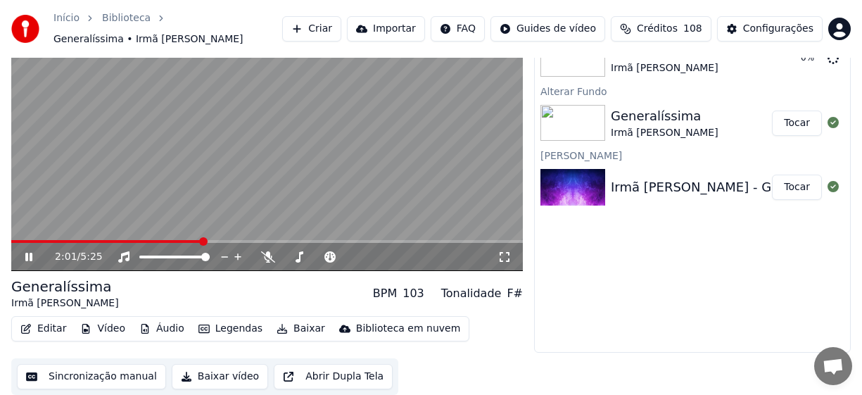
click at [32, 256] on icon at bounding box center [28, 257] width 7 height 8
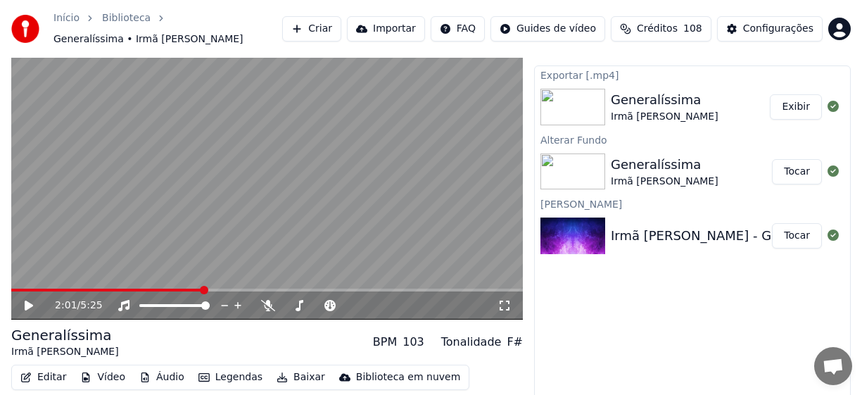
scroll to position [0, 0]
